Goal: Information Seeking & Learning: Learn about a topic

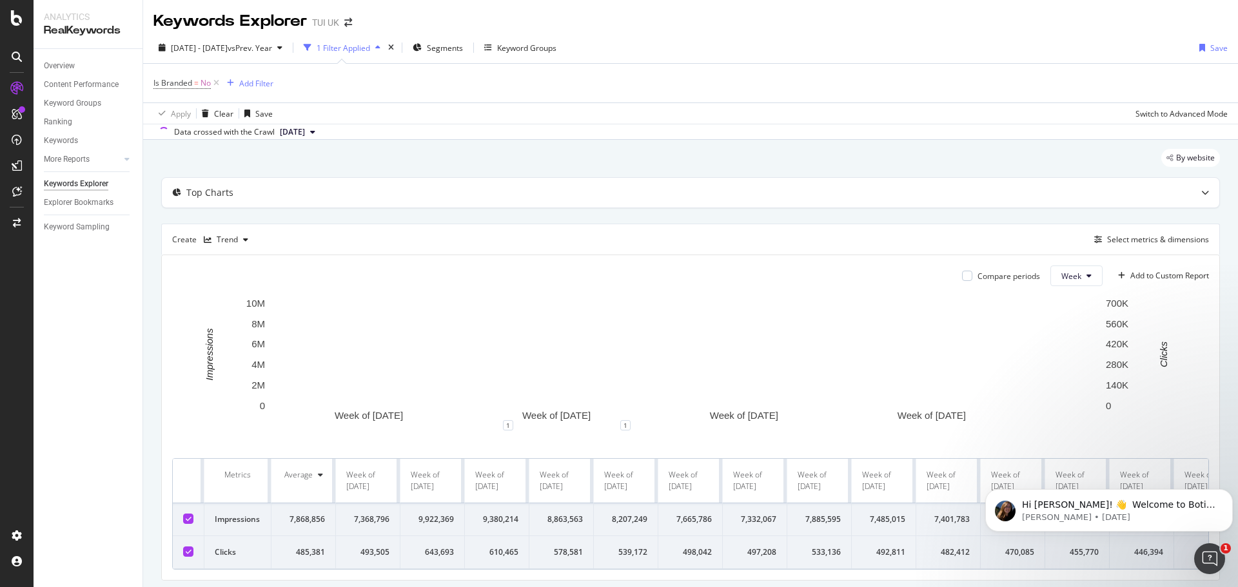
click at [370, 50] on div "1 Filter Applied" at bounding box center [344, 48] width 54 height 11
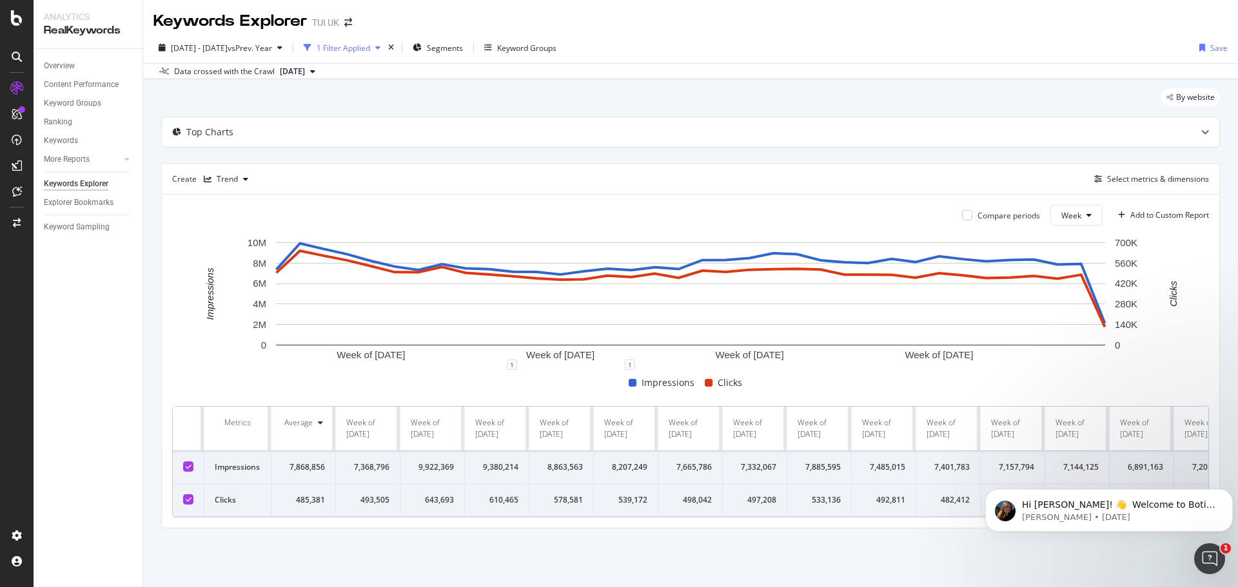
click at [370, 48] on div "1 Filter Applied" at bounding box center [344, 48] width 54 height 11
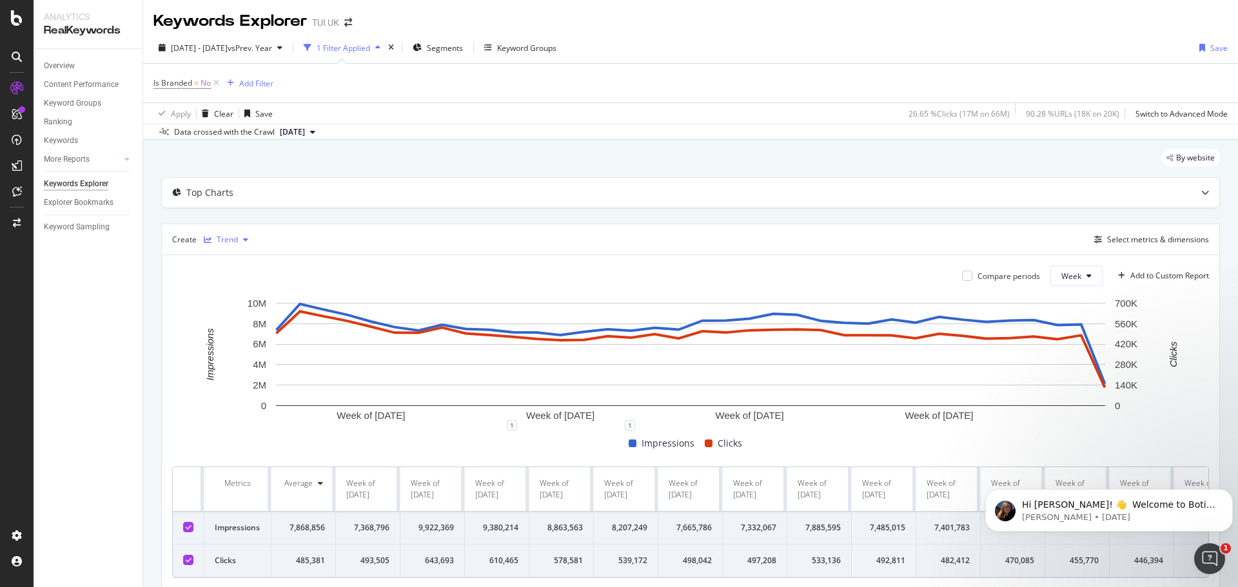
click at [222, 68] on div "Trend" at bounding box center [227, 240] width 21 height 8
click at [223, 68] on div "Trend" at bounding box center [227, 240] width 21 height 8
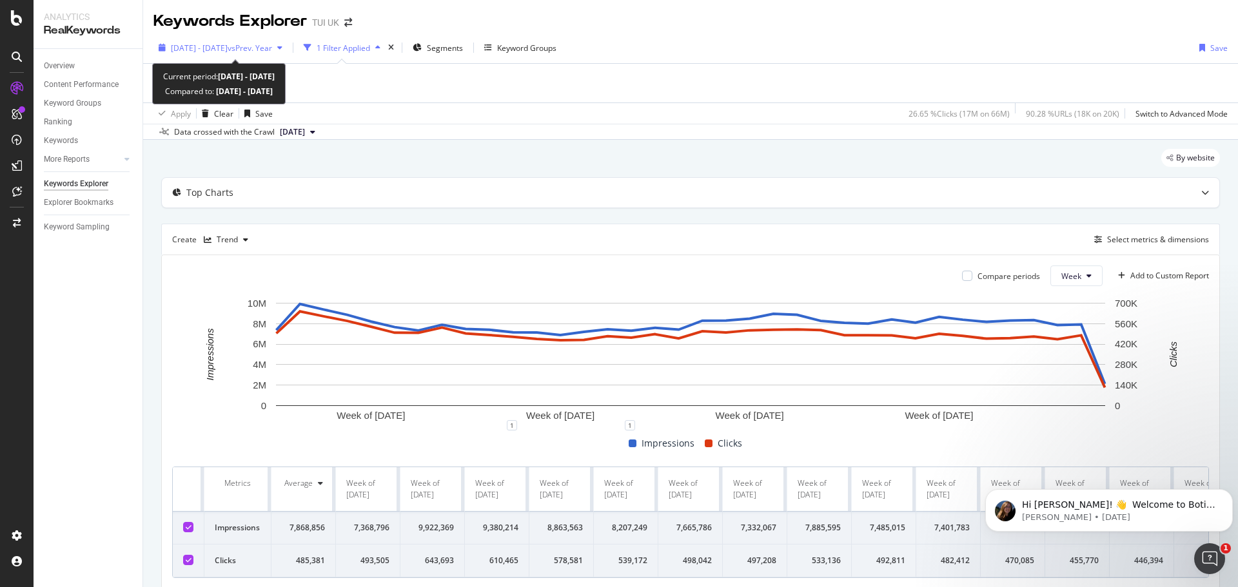
click at [228, 50] on span "[DATE] - [DATE]" at bounding box center [199, 48] width 57 height 11
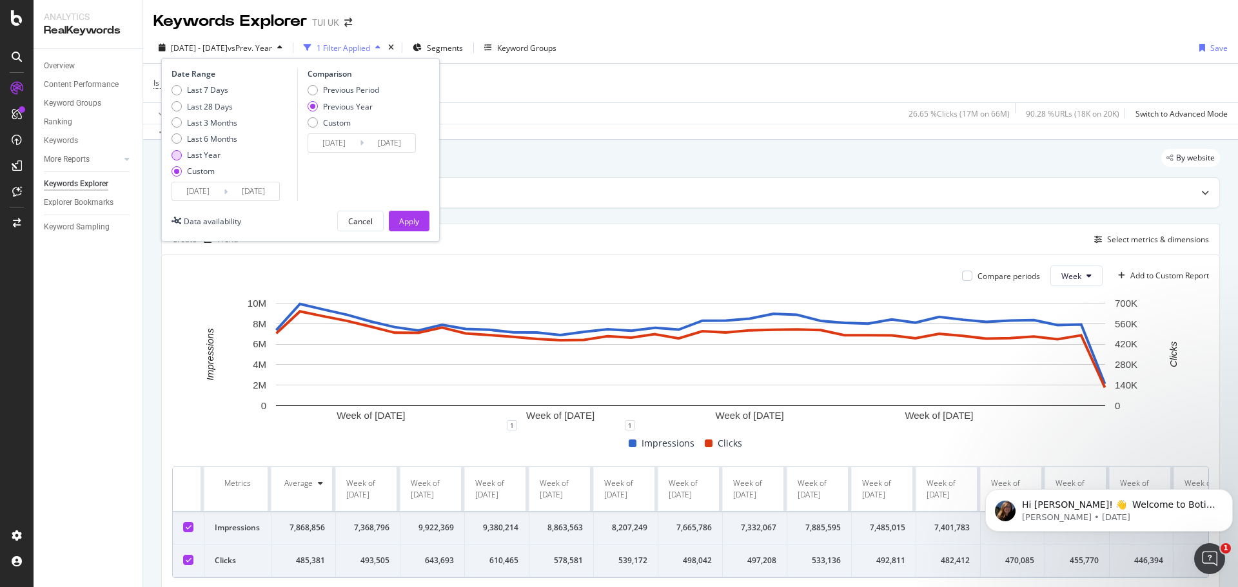
click at [209, 68] on div "Last Year" at bounding box center [204, 155] width 34 height 11
type input "[DATE]"
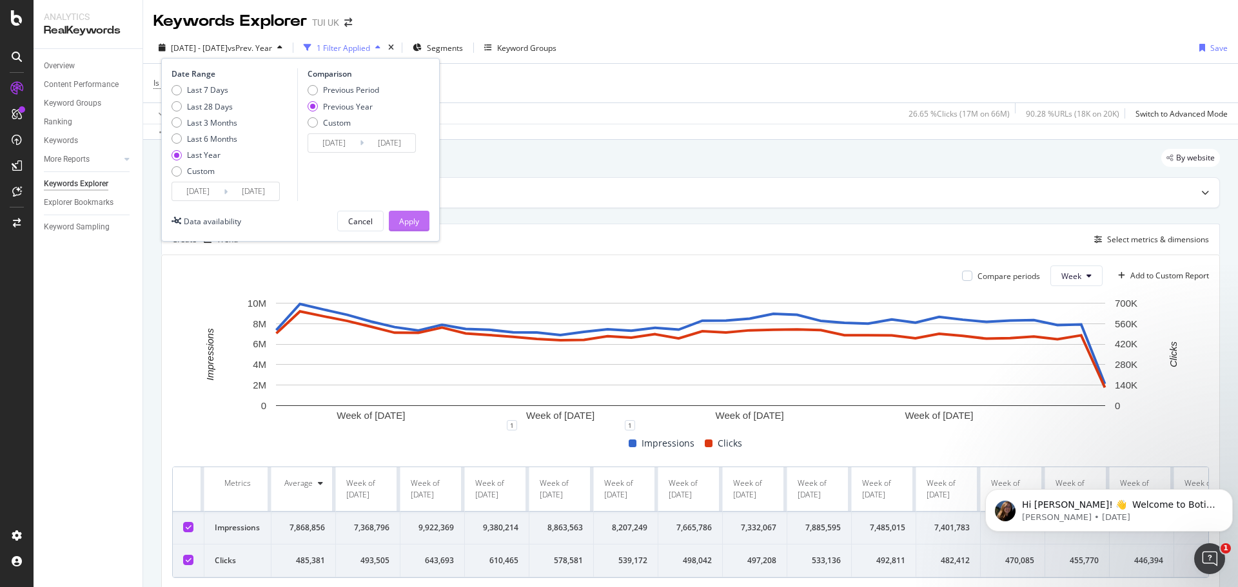
click at [410, 68] on div "Apply" at bounding box center [409, 221] width 20 height 11
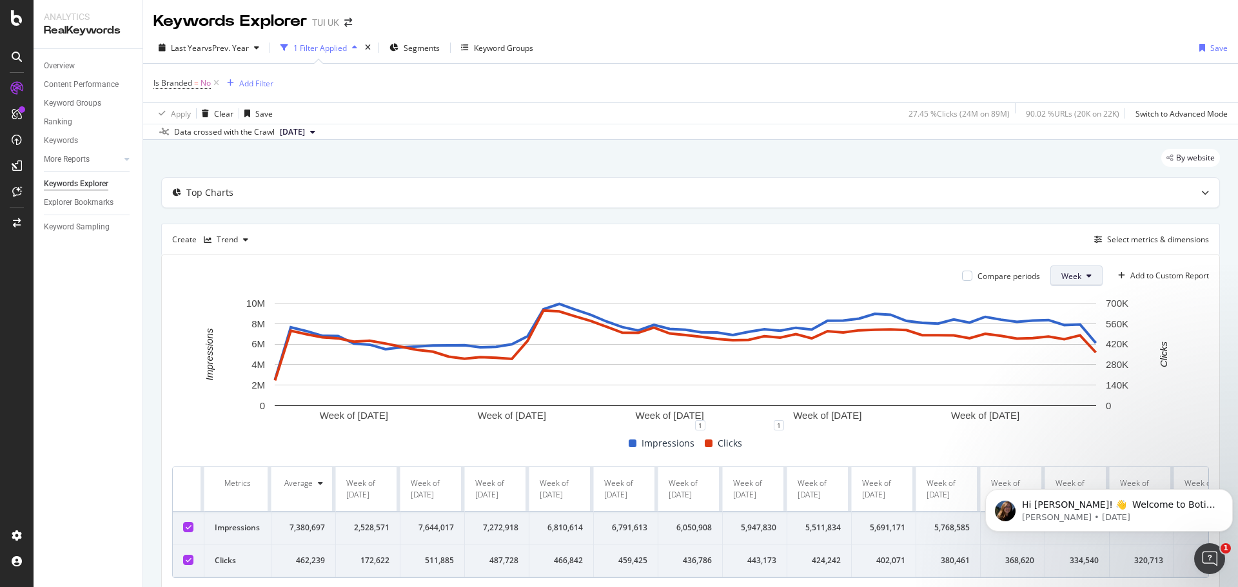
click at [506, 68] on icon at bounding box center [1088, 276] width 5 height 8
click at [506, 68] on span "Month" at bounding box center [1062, 350] width 23 height 12
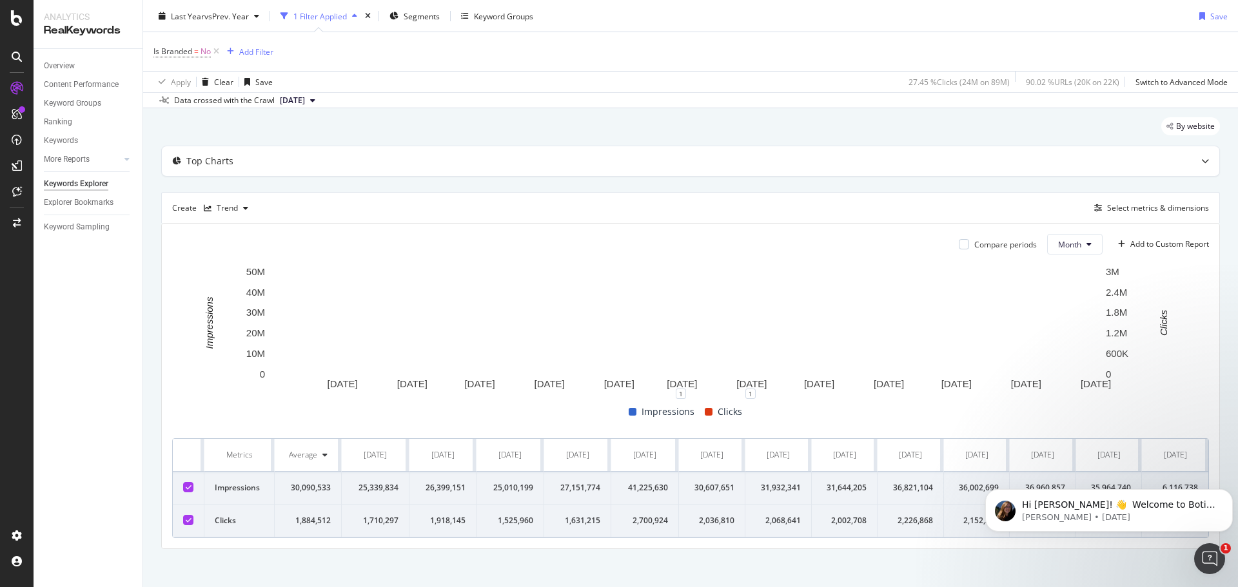
scroll to position [45, 0]
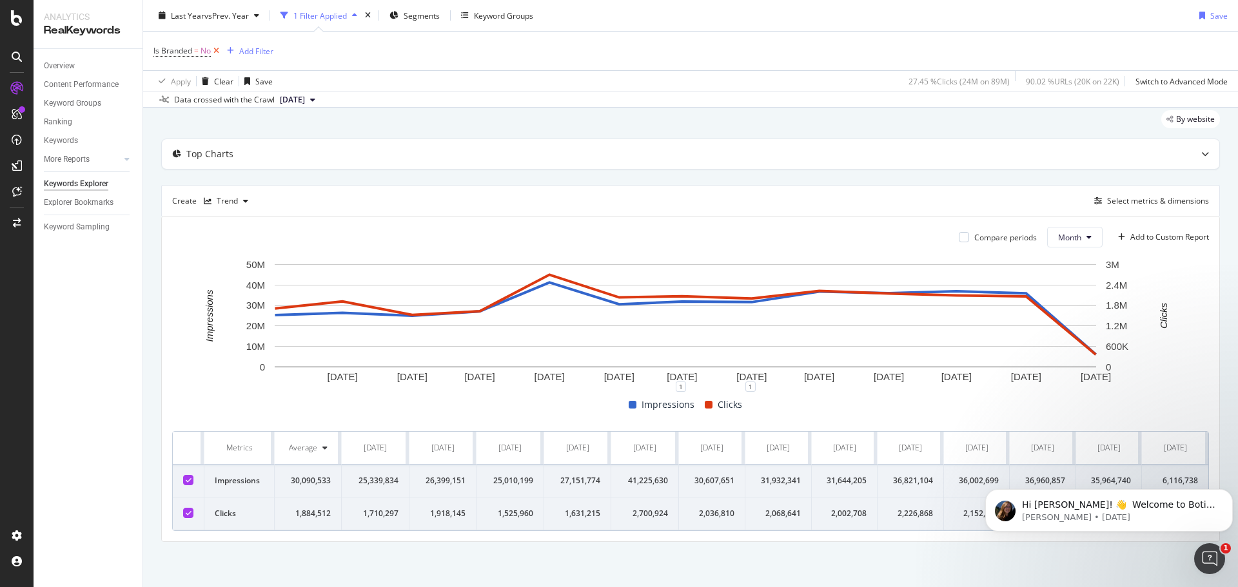
click at [219, 49] on icon at bounding box center [216, 50] width 11 height 13
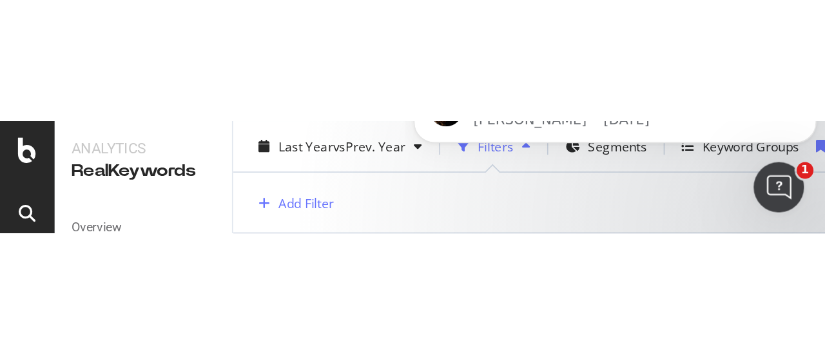
scroll to position [43, 0]
